Goal: Information Seeking & Learning: Learn about a topic

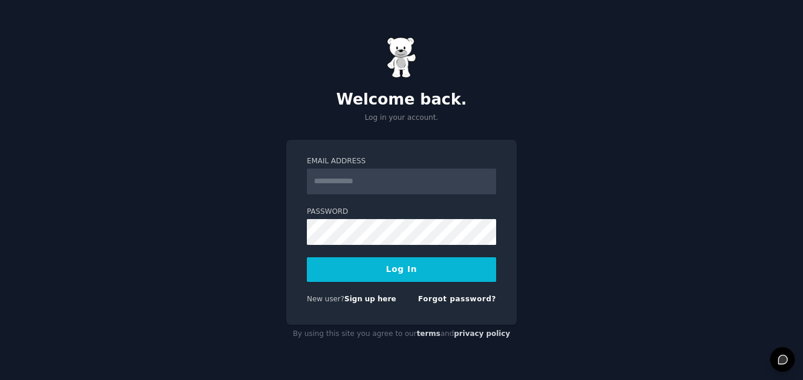
click at [396, 180] on input "Email Address" at bounding box center [401, 182] width 189 height 26
paste input "**********"
type input "**********"
click at [424, 214] on label "Password" at bounding box center [401, 212] width 189 height 11
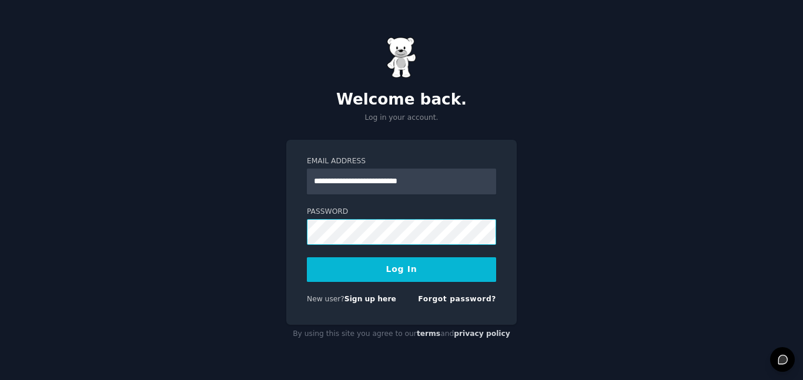
click at [307, 258] on button "Log In" at bounding box center [401, 270] width 189 height 25
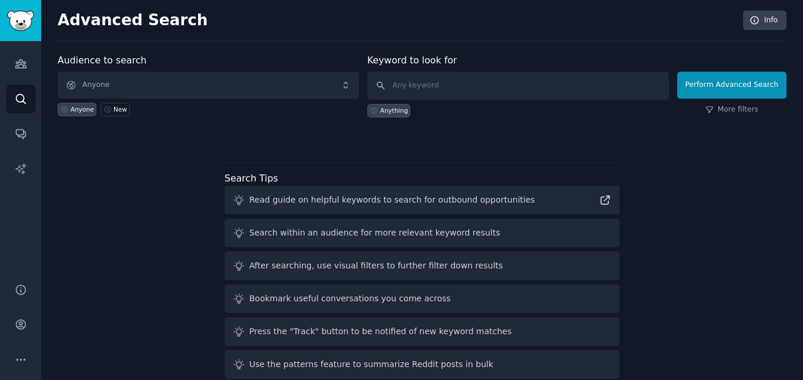
scroll to position [19, 0]
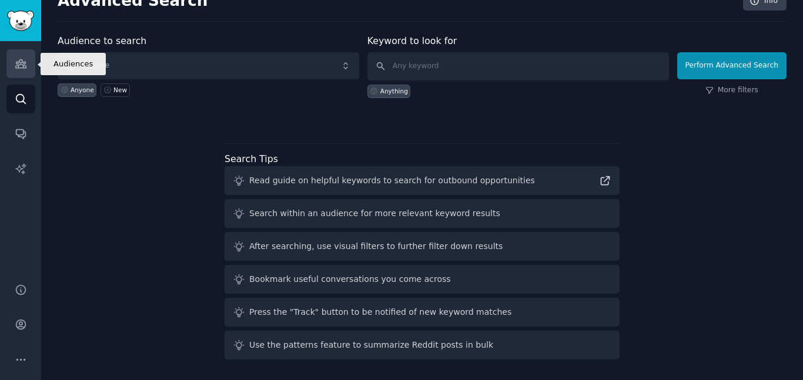
click at [26, 59] on link "Audiences" at bounding box center [20, 63] width 29 height 29
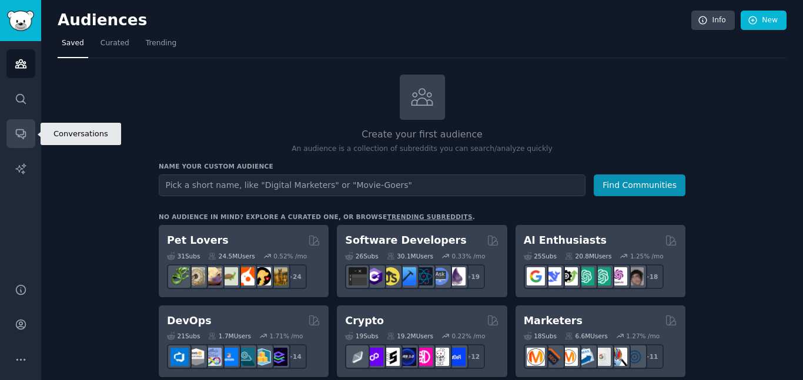
click at [16, 128] on icon "Sidebar" at bounding box center [21, 134] width 12 height 12
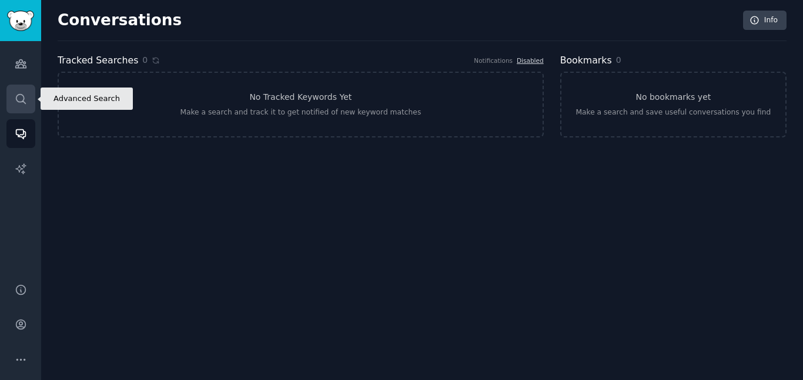
click at [20, 96] on icon "Sidebar" at bounding box center [21, 99] width 12 height 12
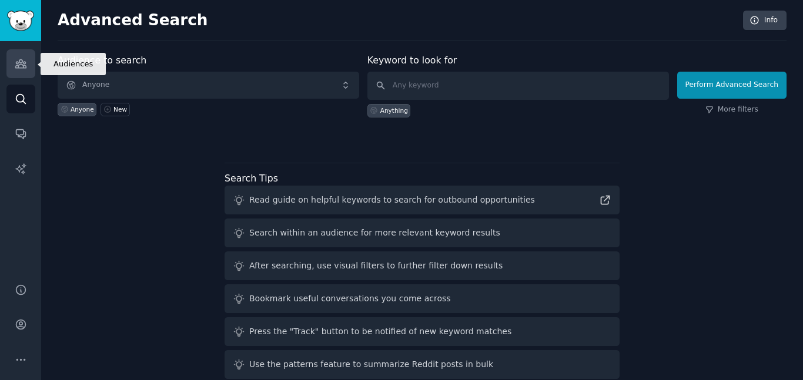
click at [25, 68] on icon "Sidebar" at bounding box center [20, 64] width 11 height 8
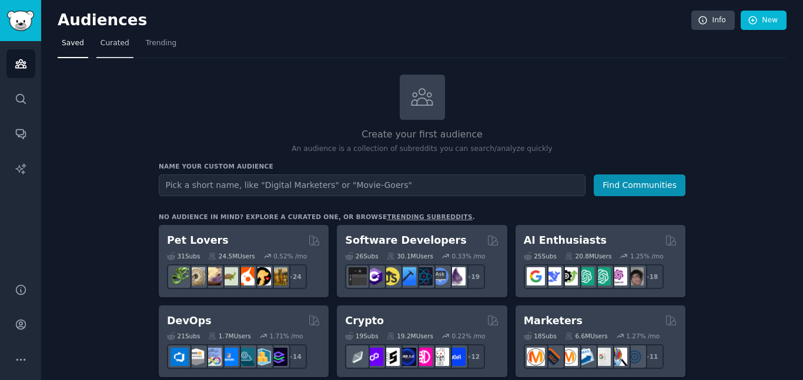
click at [113, 40] on span "Curated" at bounding box center [115, 43] width 29 height 11
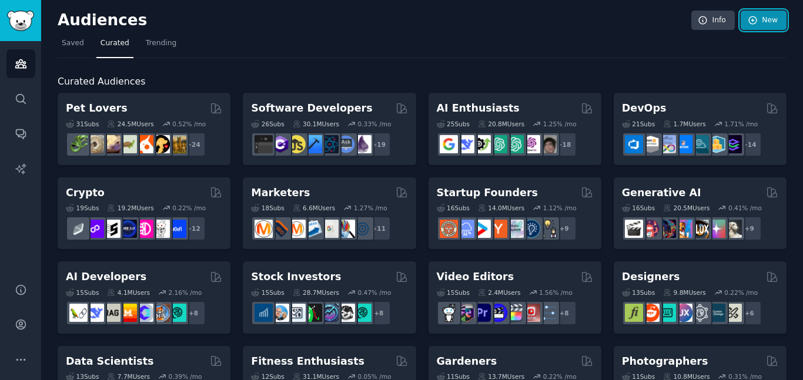
click at [762, 18] on link "New" at bounding box center [764, 21] width 46 height 20
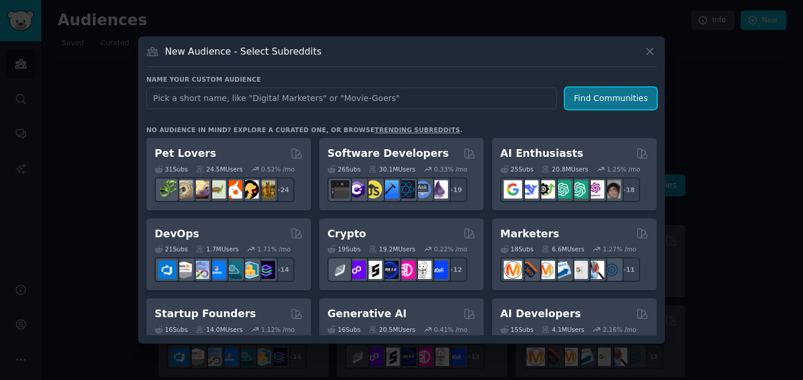
click at [592, 102] on button "Find Communities" at bounding box center [611, 99] width 92 height 22
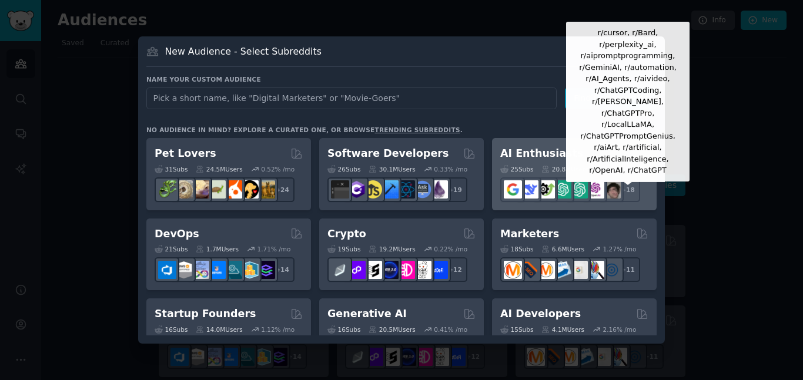
click at [632, 191] on div "+ 18" at bounding box center [628, 190] width 25 height 25
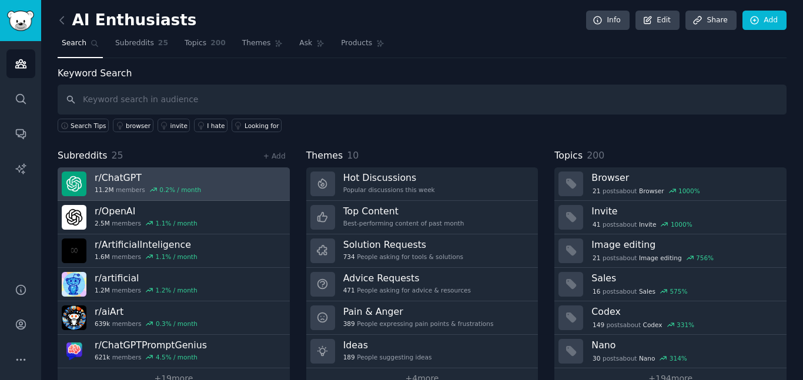
scroll to position [25, 0]
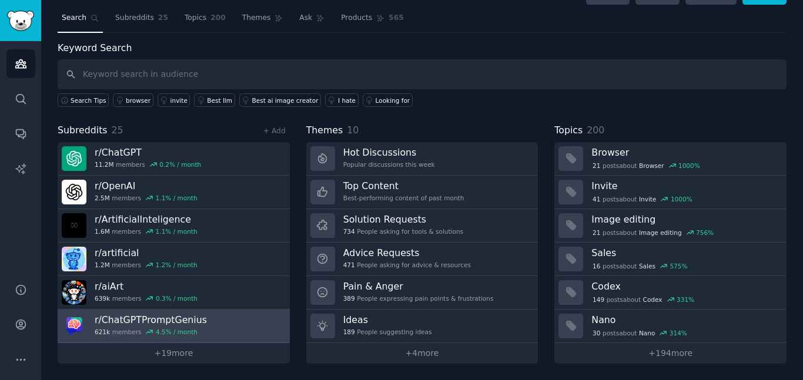
click at [250, 324] on link "r/ ChatGPTPromptGenius 621k members 4.5 % / month" at bounding box center [174, 327] width 232 height 34
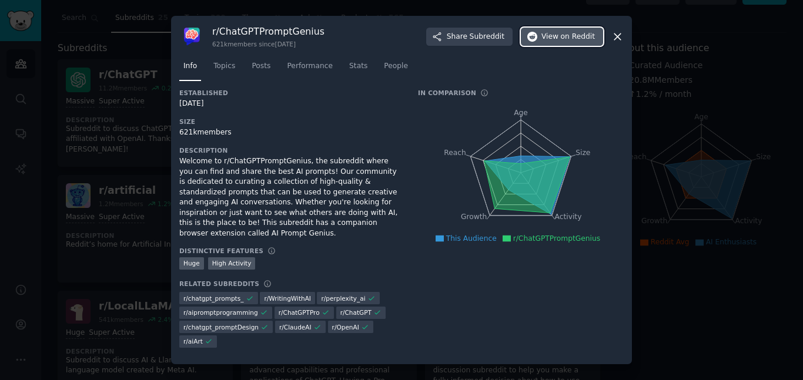
click at [562, 42] on span "View on Reddit" at bounding box center [569, 37] width 54 height 11
click at [616, 36] on icon at bounding box center [618, 37] width 12 height 12
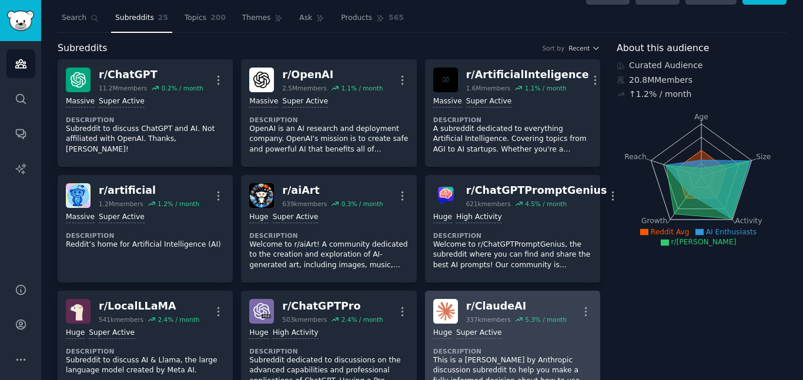
click at [515, 301] on div "r/ ClaudeAI" at bounding box center [516, 306] width 101 height 15
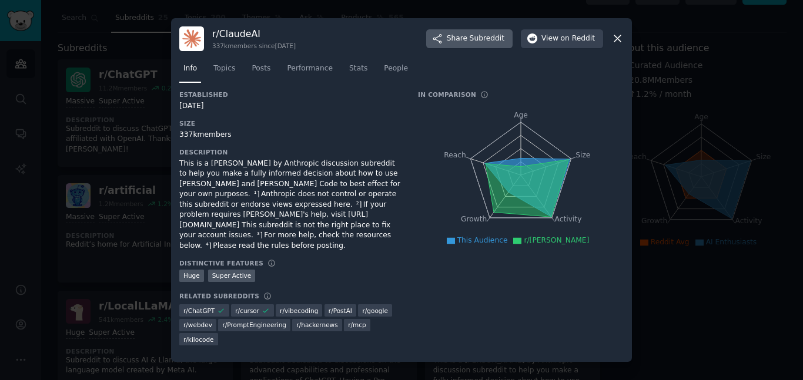
click at [488, 39] on span "Subreddit" at bounding box center [487, 39] width 35 height 11
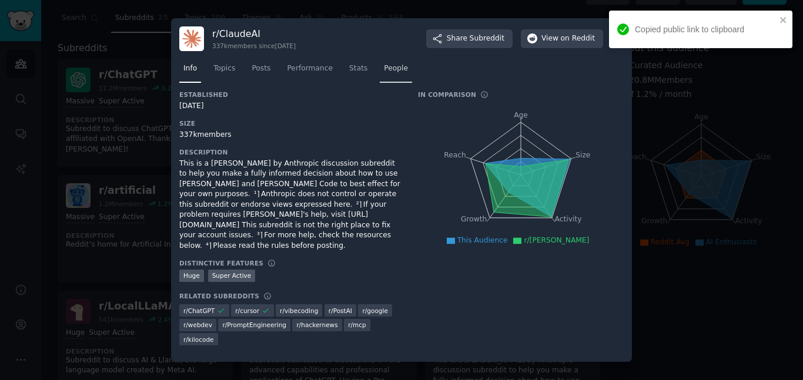
click at [384, 74] on span "People" at bounding box center [396, 69] width 24 height 11
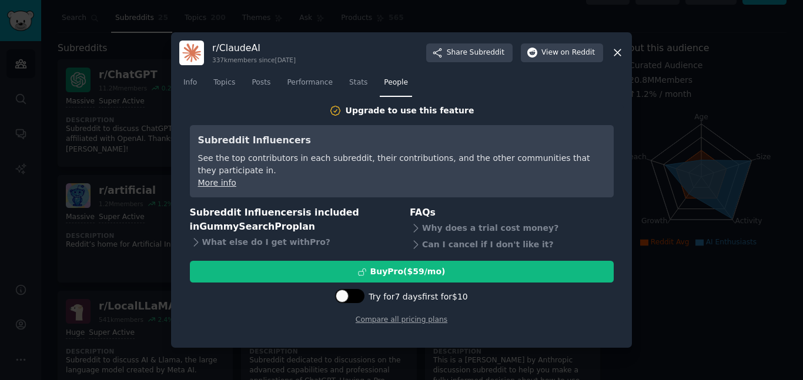
click at [345, 301] on div at bounding box center [342, 296] width 13 height 13
click at [363, 293] on div at bounding box center [356, 296] width 13 height 13
click at [355, 296] on div at bounding box center [356, 296] width 6 height 6
click at [355, 296] on div at bounding box center [356, 296] width 13 height 13
click at [355, 296] on div at bounding box center [356, 296] width 6 height 6
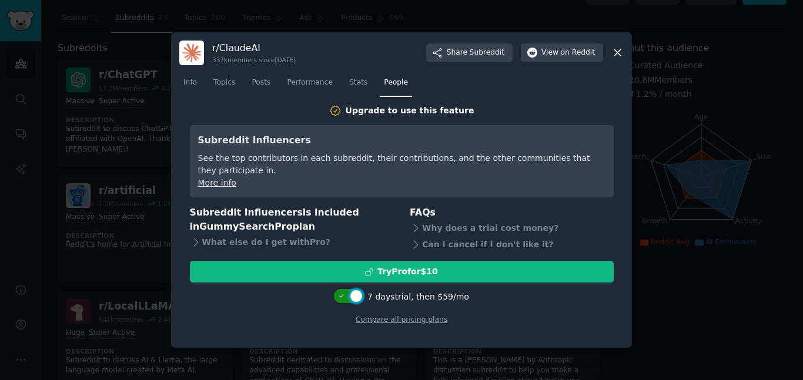
click at [355, 296] on div at bounding box center [356, 296] width 13 height 13
checkbox input "false"
click at [615, 55] on icon at bounding box center [618, 53] width 6 height 6
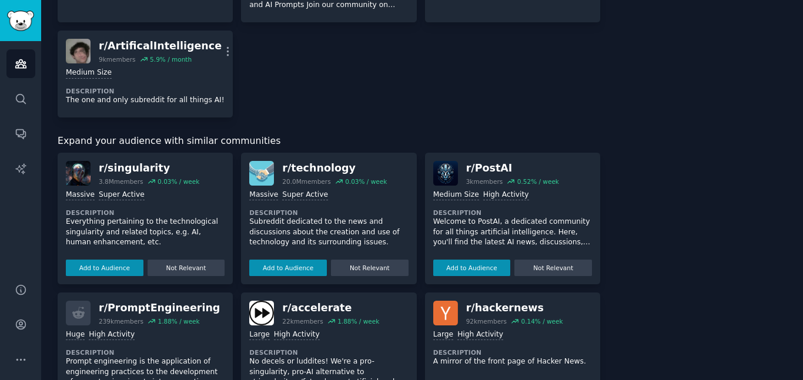
scroll to position [1321, 0]
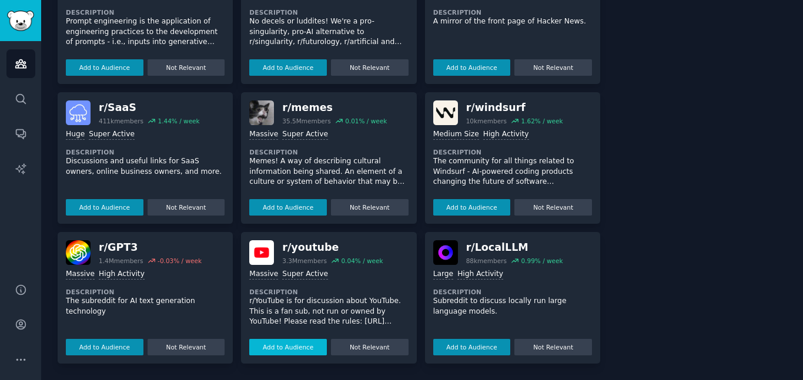
click at [313, 348] on button "Add to Audience" at bounding box center [288, 347] width 78 height 16
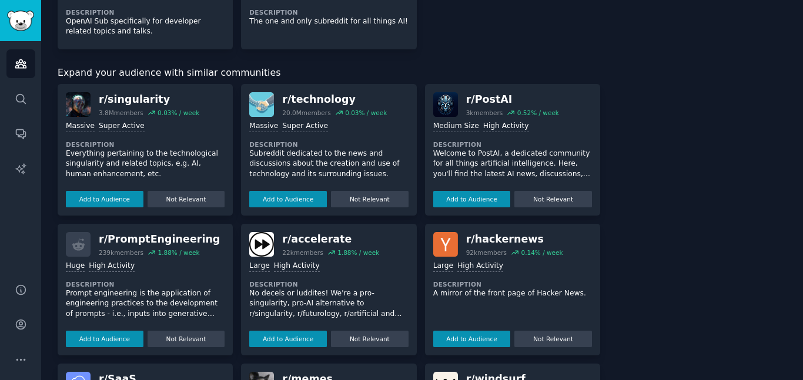
scroll to position [1057, 0]
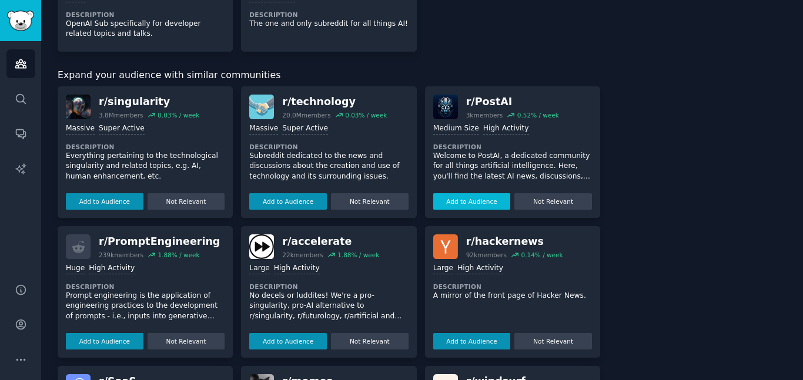
click at [470, 202] on button "Add to Audience" at bounding box center [472, 201] width 78 height 16
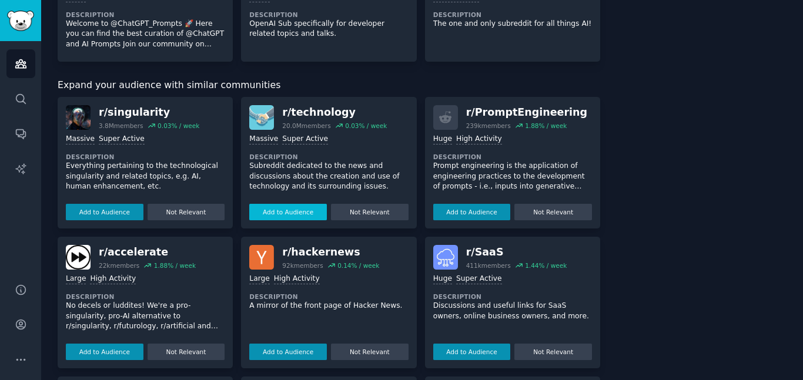
click at [268, 212] on button "Add to Audience" at bounding box center [288, 212] width 78 height 16
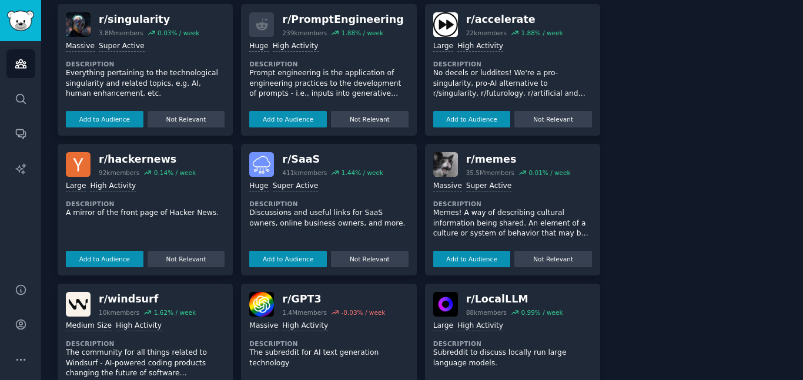
scroll to position [1297, 0]
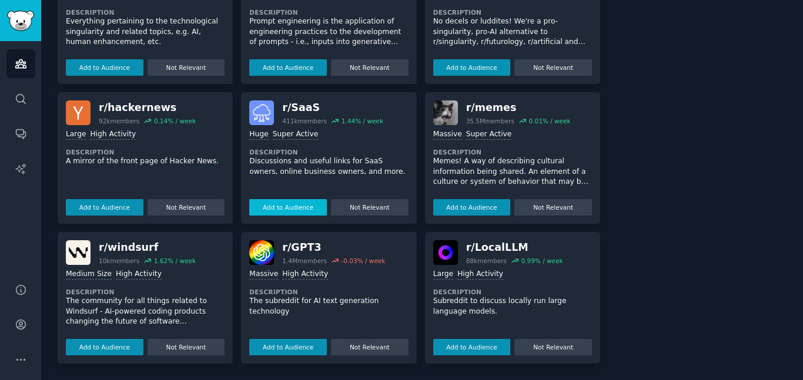
click at [273, 209] on button "Add to Audience" at bounding box center [288, 207] width 78 height 16
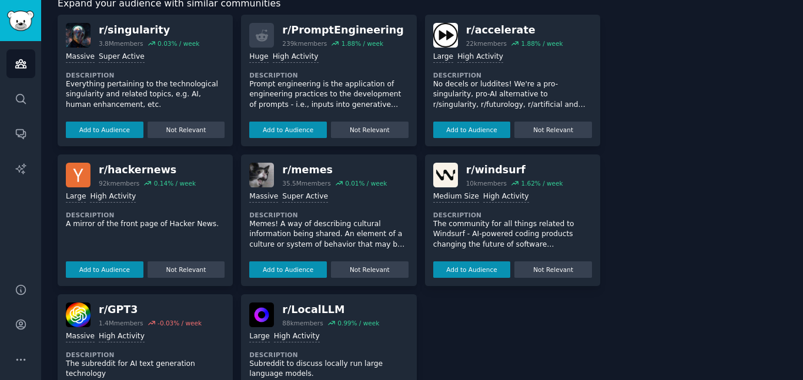
scroll to position [1240, 0]
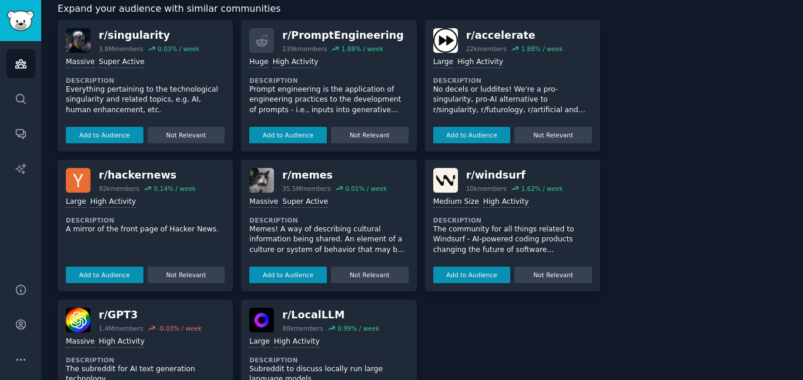
click at [464, 149] on div "r/ accelerate 22k members 1.88 % / week Large High Activity Description No dece…" at bounding box center [512, 86] width 175 height 132
click at [462, 138] on button "Add to Audience" at bounding box center [472, 135] width 78 height 16
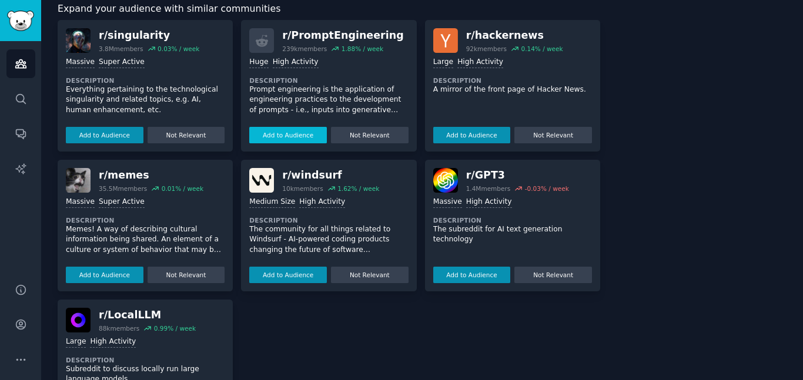
click at [279, 139] on button "Add to Audience" at bounding box center [288, 135] width 78 height 16
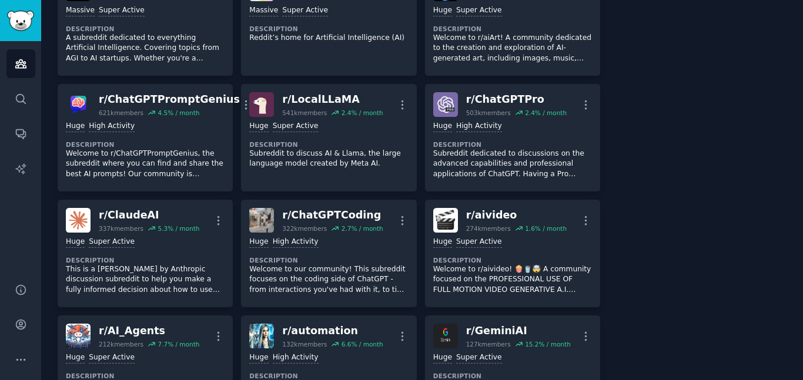
scroll to position [0, 0]
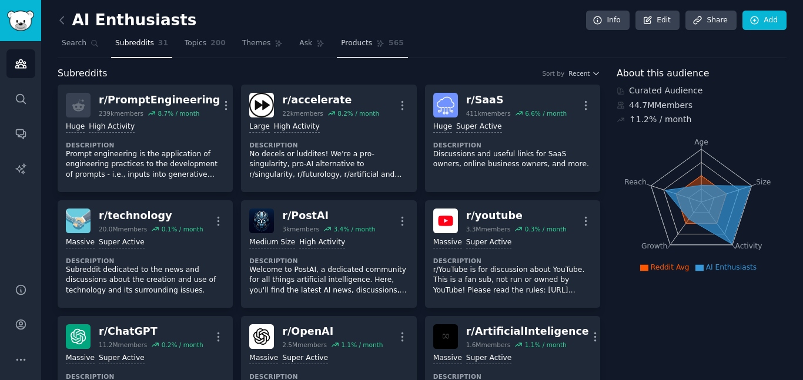
click at [341, 40] on span "Products" at bounding box center [356, 43] width 31 height 11
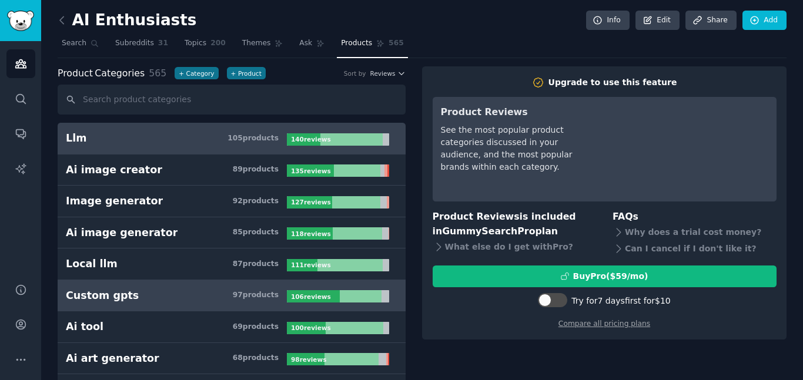
click at [330, 294] on div "106 review s" at bounding box center [312, 297] width 50 height 12
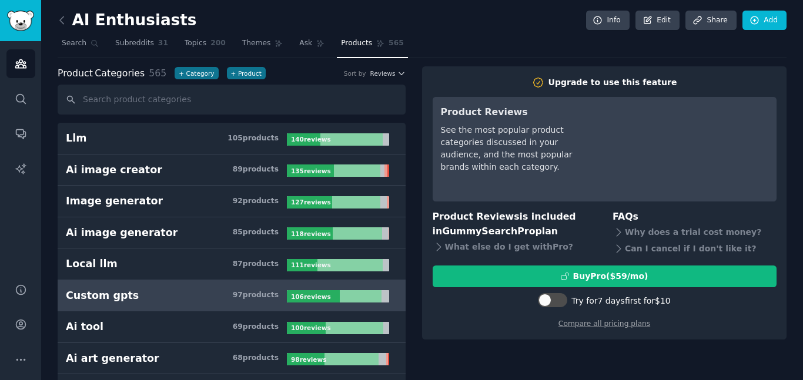
click at [195, 292] on h3 "Custom gpts 97 product s" at bounding box center [176, 296] width 221 height 15
click at [232, 72] on button "+ Product" at bounding box center [246, 73] width 39 height 12
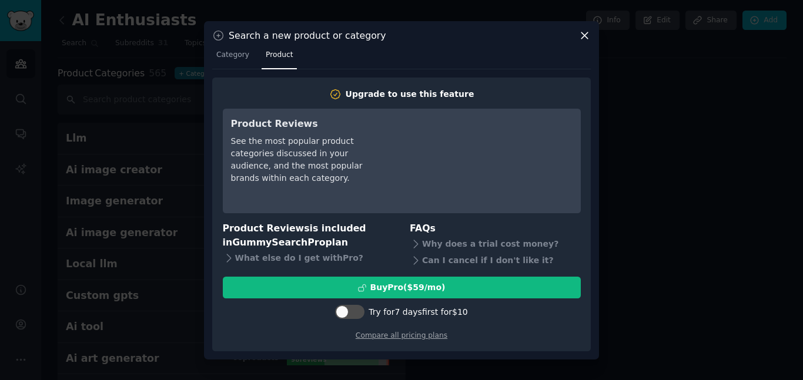
click at [579, 39] on icon at bounding box center [585, 35] width 12 height 12
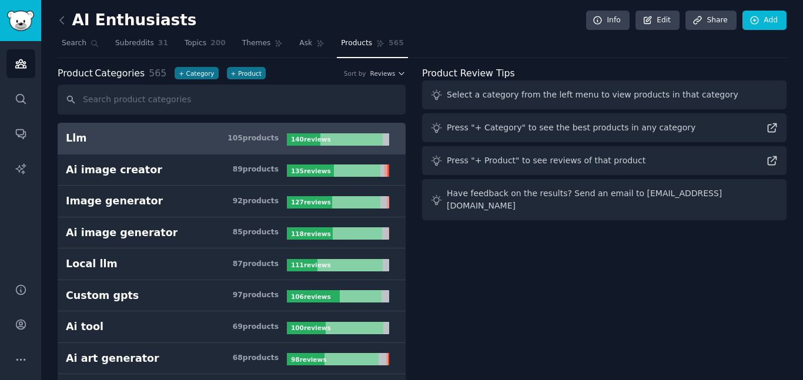
click at [271, 135] on div "105 product s" at bounding box center [253, 138] width 51 height 11
